Goal: Task Accomplishment & Management: Complete application form

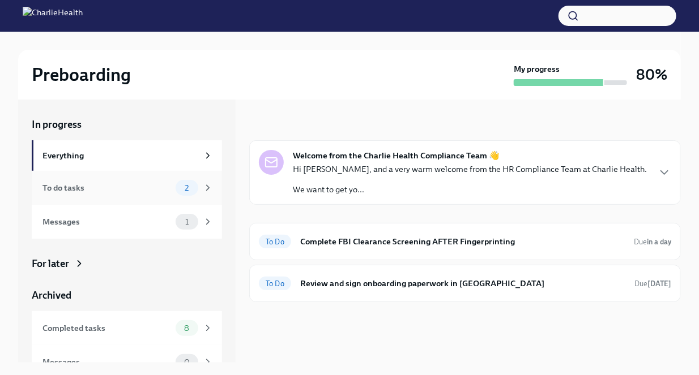
click at [136, 195] on div "To do tasks 2" at bounding box center [127, 188] width 170 height 16
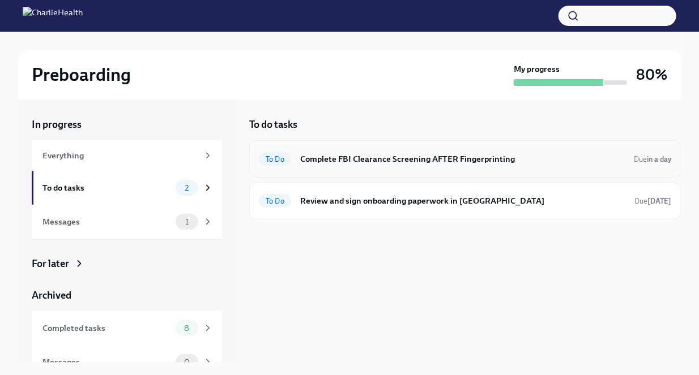
click at [409, 167] on div "To Do Complete FBI Clearance Screening AFTER Fingerprinting Due in a day" at bounding box center [465, 159] width 412 height 18
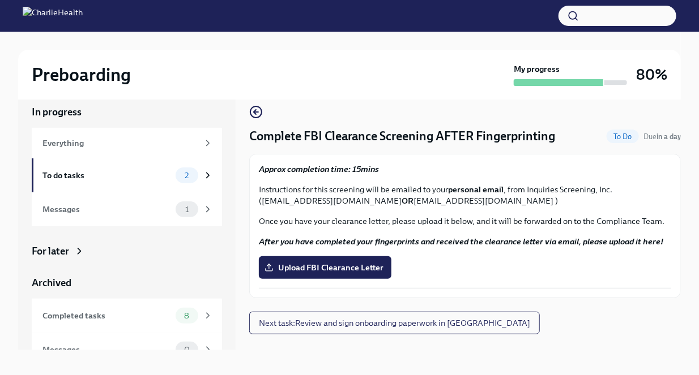
scroll to position [19, 0]
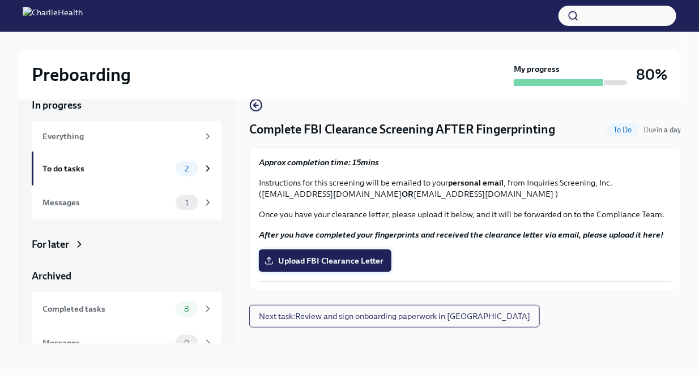
click at [361, 262] on span "Upload FBI Clearance Letter" at bounding box center [325, 260] width 117 height 11
click at [0, 0] on input "Upload FBI Clearance Letter" at bounding box center [0, 0] width 0 height 0
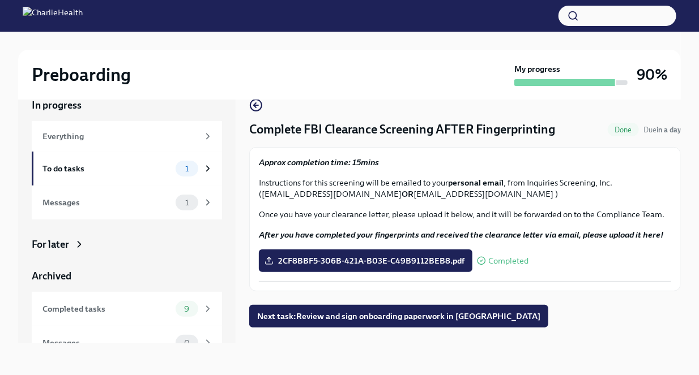
click at [285, 123] on h4 "Complete FBI Clearance Screening AFTER Fingerprinting" at bounding box center [402, 129] width 306 height 17
click at [111, 174] on div "To do tasks" at bounding box center [106, 168] width 129 height 12
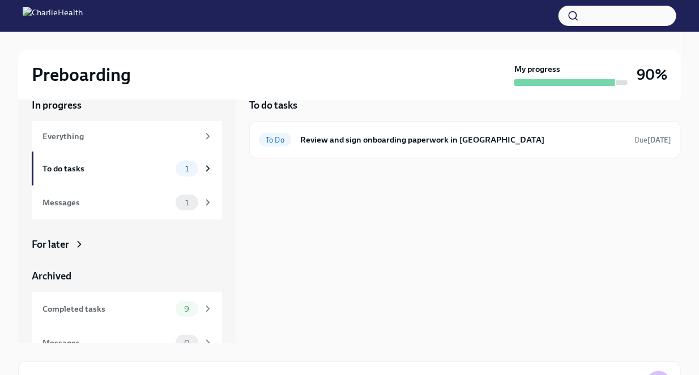
click at [359, 193] on div "To do tasks To Do Review and sign onboarding paperwork in UKG Due [DATE]" at bounding box center [464, 211] width 431 height 263
